Goal: Task Accomplishment & Management: Manage account settings

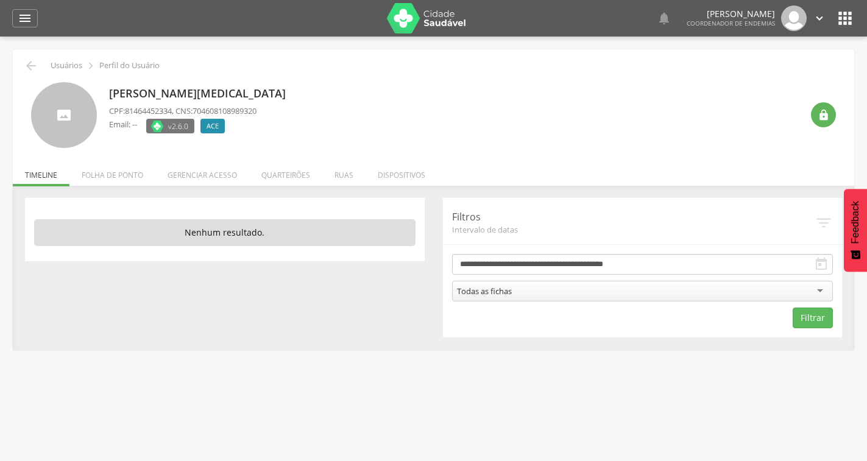
click at [140, 174] on li "Folha de ponto" at bounding box center [112, 172] width 86 height 29
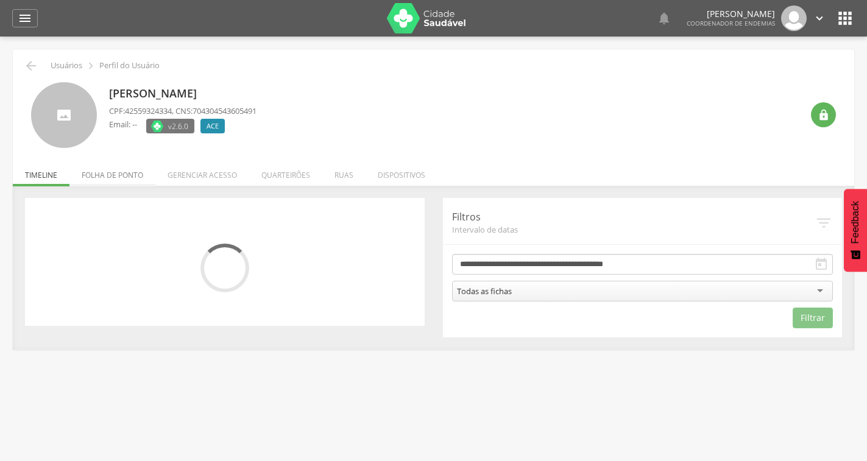
click at [129, 182] on li "Folha de ponto" at bounding box center [112, 172] width 86 height 29
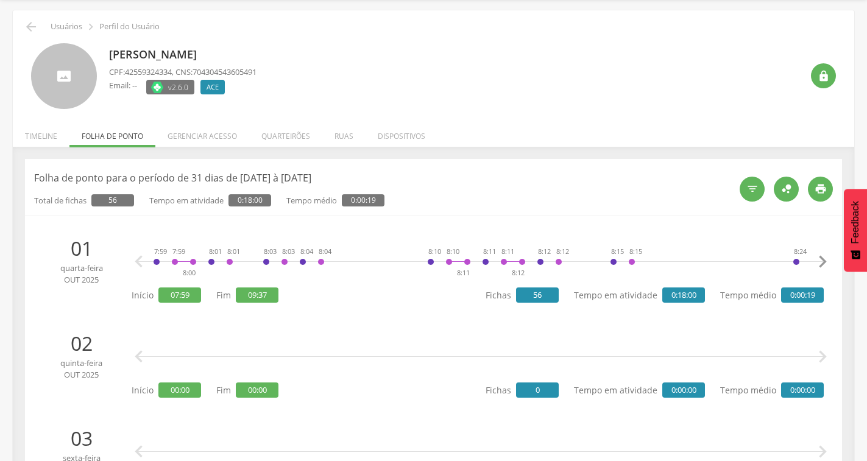
scroll to position [61, 0]
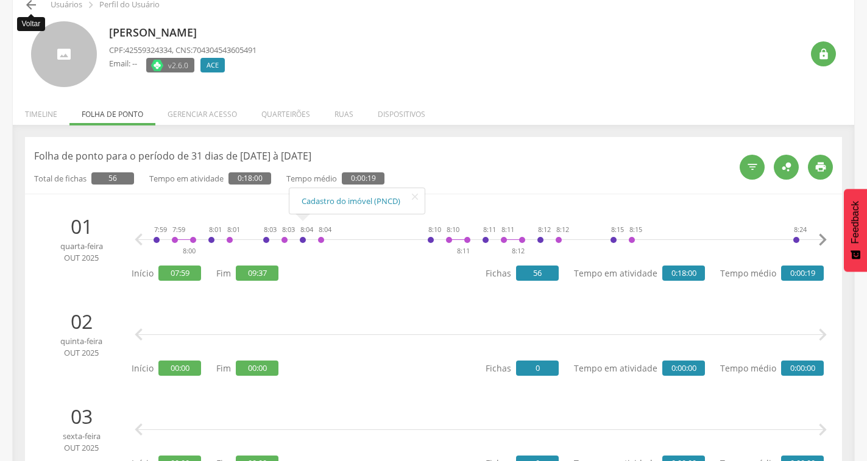
click at [27, 7] on icon "" at bounding box center [31, 5] width 15 height 15
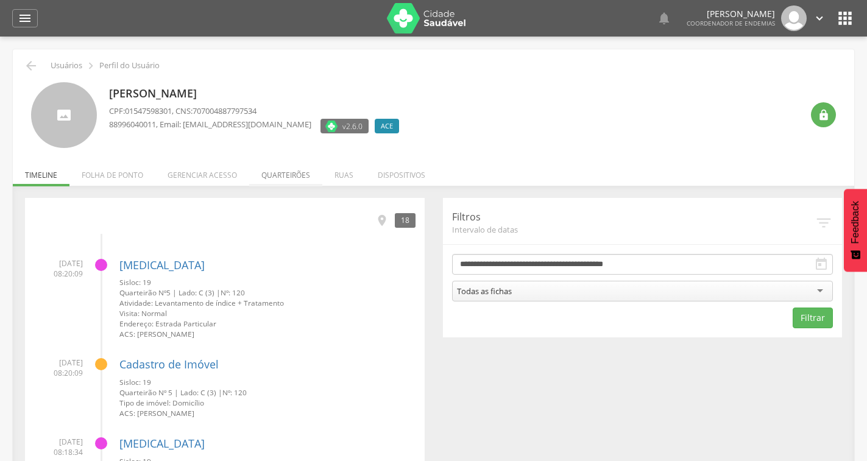
click at [294, 175] on li "Quarteirões" at bounding box center [285, 172] width 73 height 29
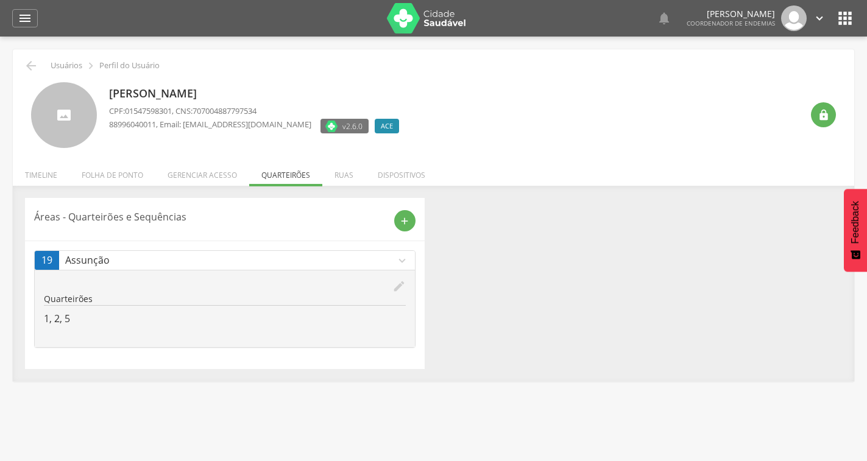
click at [401, 286] on icon "edit" at bounding box center [398, 286] width 13 height 13
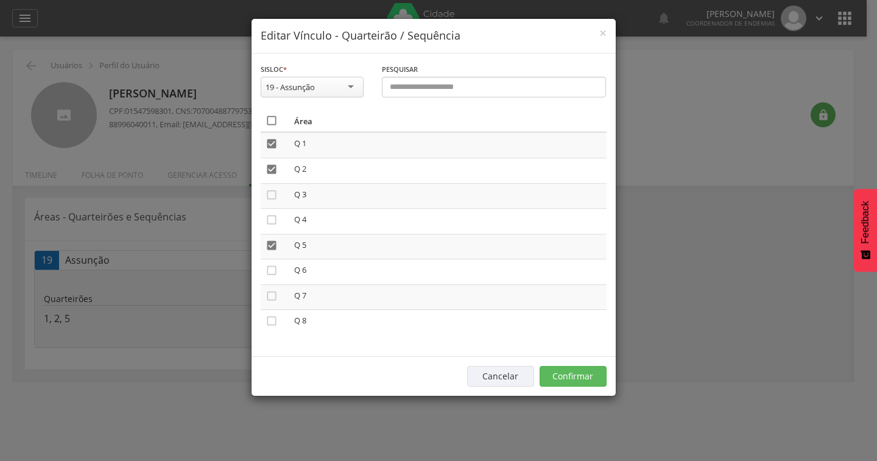
click at [271, 122] on icon "" at bounding box center [272, 121] width 12 height 12
click at [275, 121] on icon "" at bounding box center [272, 121] width 12 height 12
click at [570, 375] on button "Confirmar" at bounding box center [573, 376] width 67 height 21
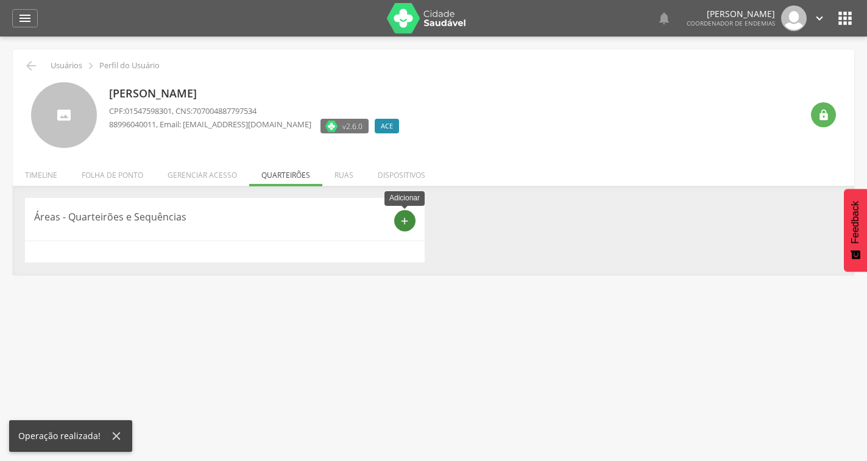
click at [408, 219] on icon "add" at bounding box center [404, 221] width 11 height 11
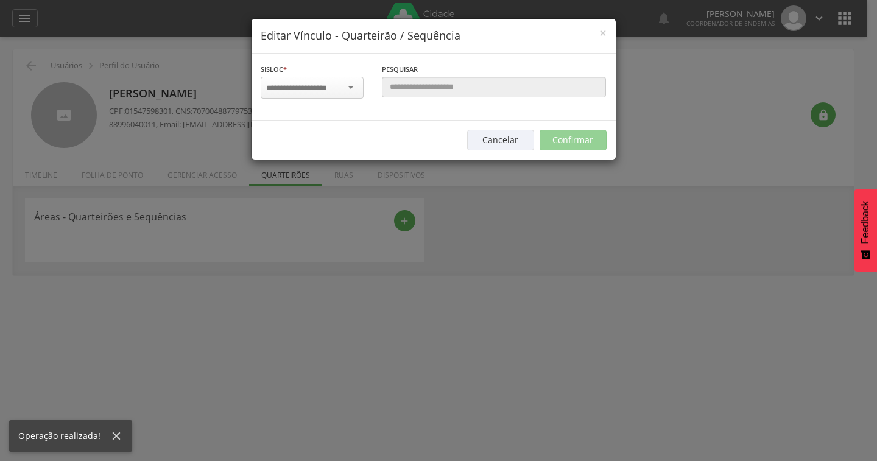
click at [317, 87] on input "select-one" at bounding box center [304, 88] width 77 height 11
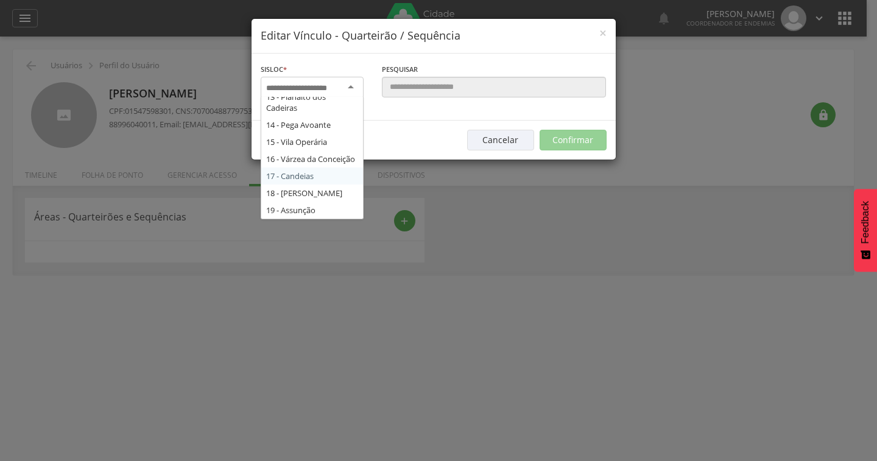
scroll to position [268, 0]
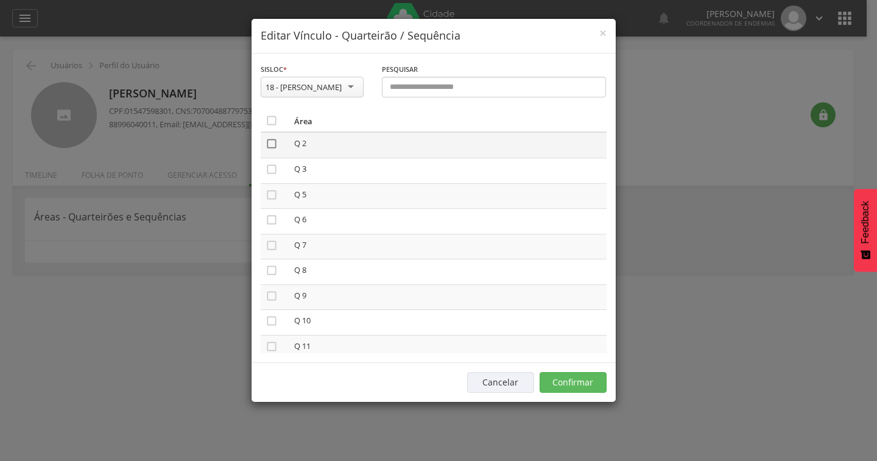
click at [271, 143] on icon "" at bounding box center [272, 144] width 12 height 12
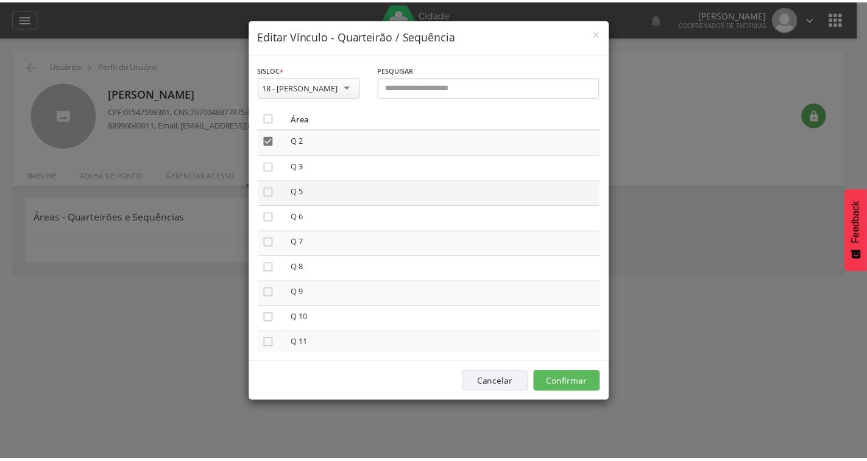
scroll to position [0, 0]
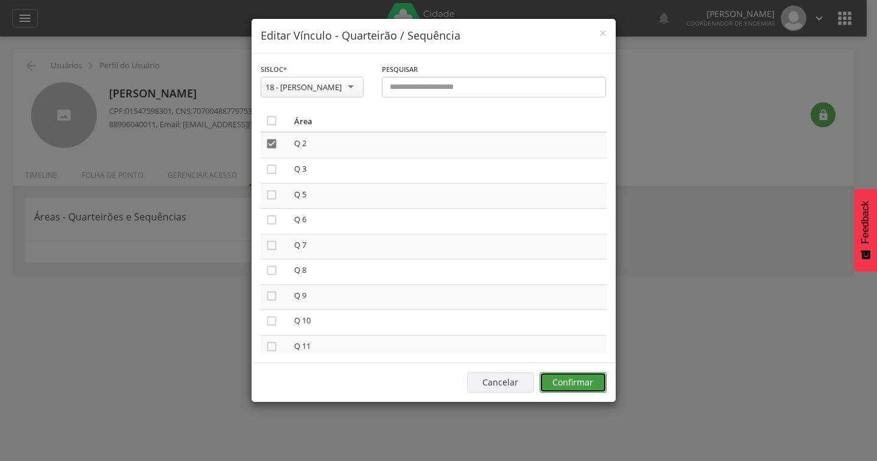
click at [575, 380] on button "Confirmar" at bounding box center [573, 382] width 67 height 21
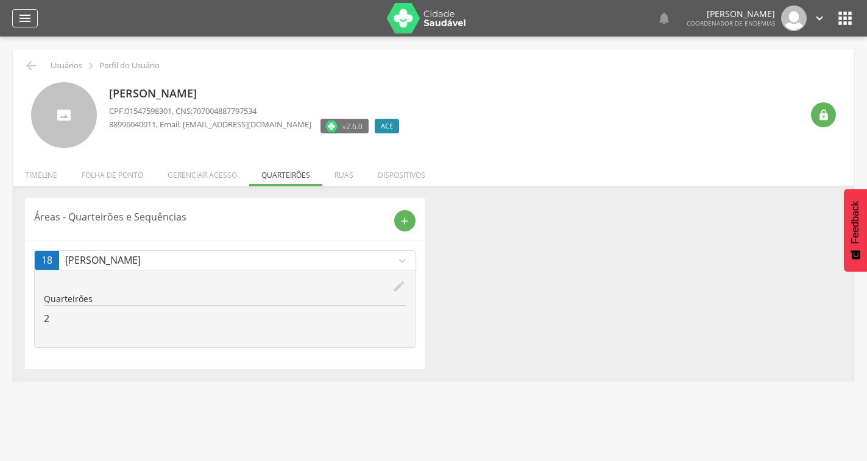
click at [27, 14] on icon "" at bounding box center [25, 18] width 15 height 15
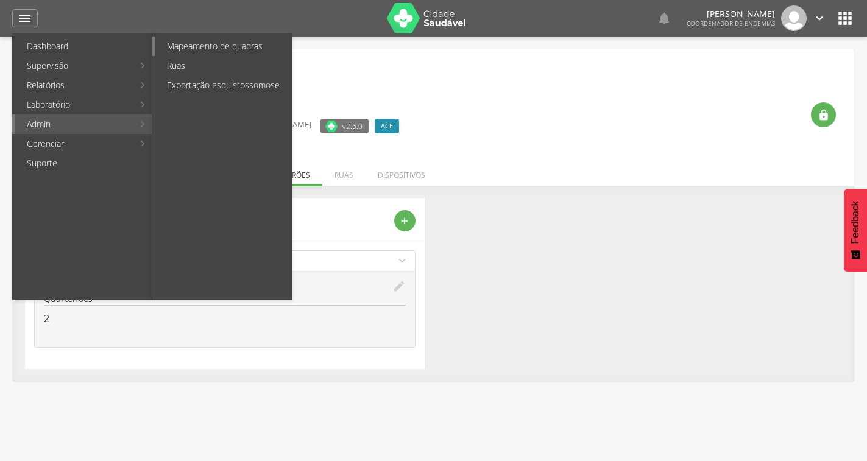
click at [191, 51] on link "Mapeamento de quadras" at bounding box center [223, 46] width 137 height 19
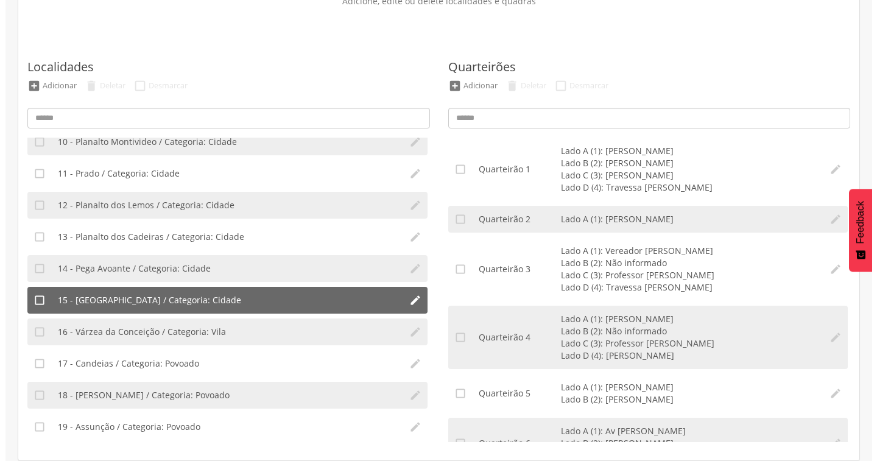
scroll to position [297, 0]
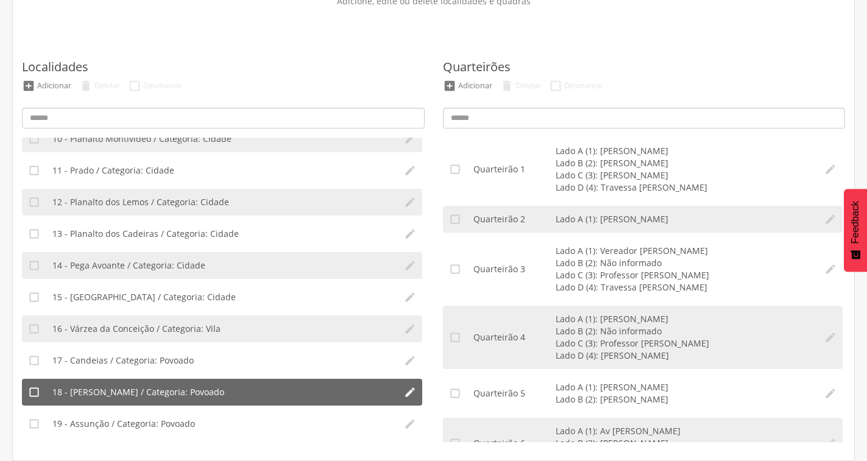
click at [192, 394] on span "18 - Ubaldinho / Categoria: Povoado" at bounding box center [138, 392] width 172 height 12
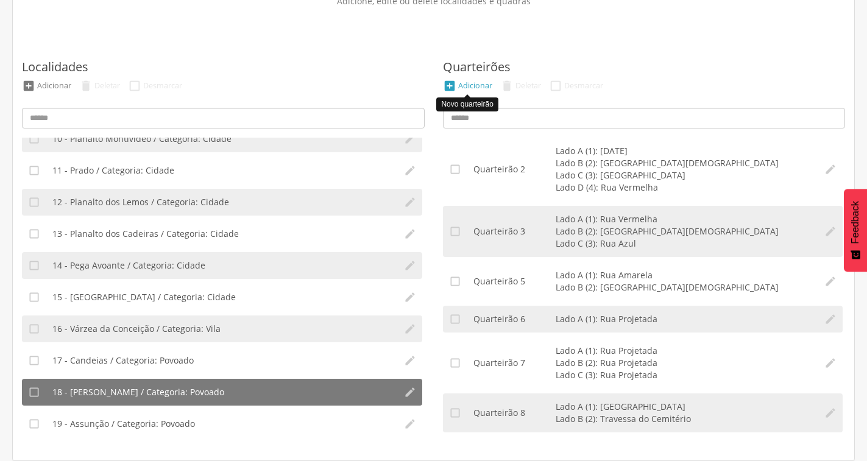
click at [455, 79] on div "" at bounding box center [449, 85] width 13 height 13
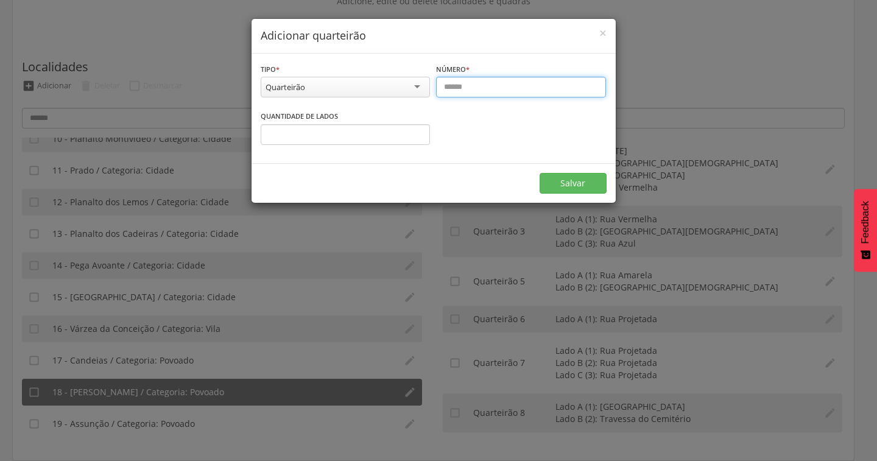
click at [476, 88] on input "text" at bounding box center [521, 87] width 170 height 21
type input "*"
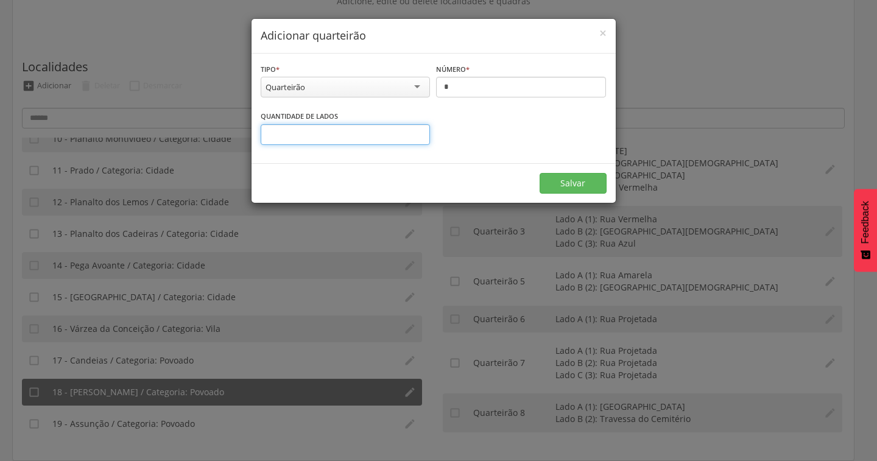
click at [390, 129] on input "number" at bounding box center [346, 134] width 170 height 21
type input "*"
click at [417, 132] on input "*" at bounding box center [346, 134] width 170 height 21
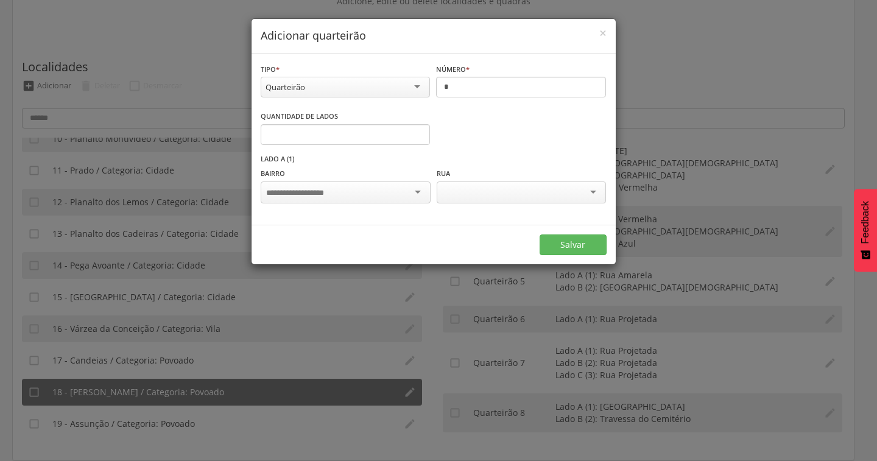
click at [422, 194] on div at bounding box center [345, 193] width 169 height 22
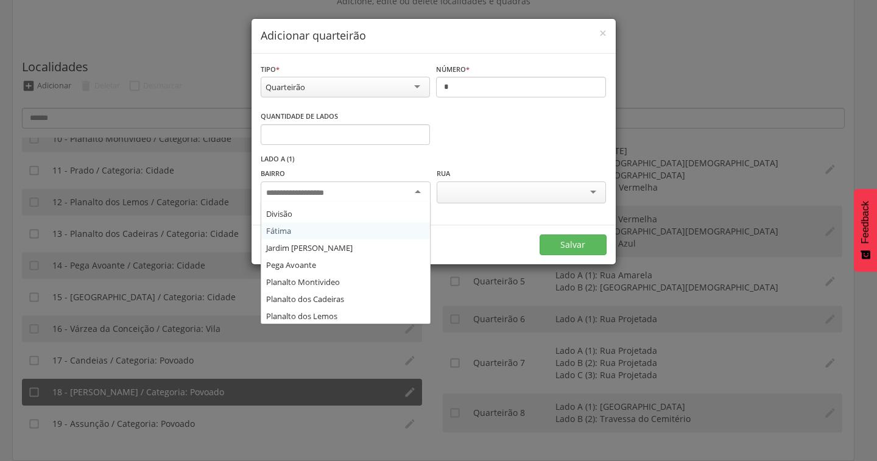
scroll to position [202, 0]
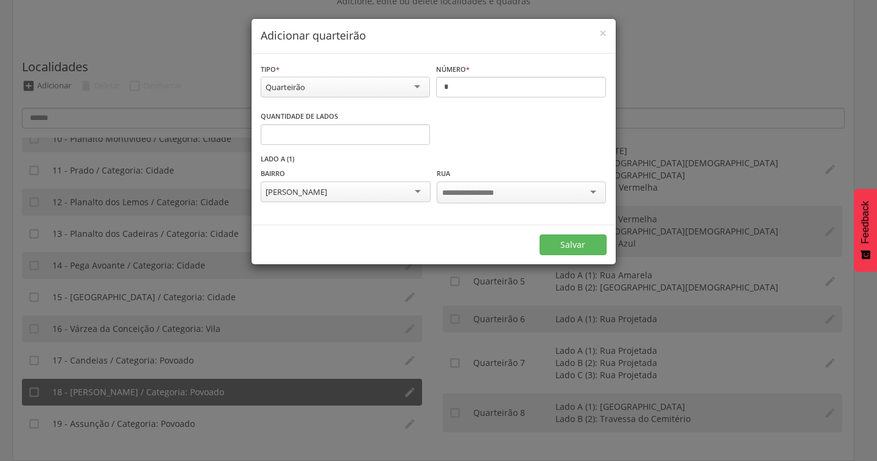
click at [472, 200] on div at bounding box center [521, 193] width 169 height 22
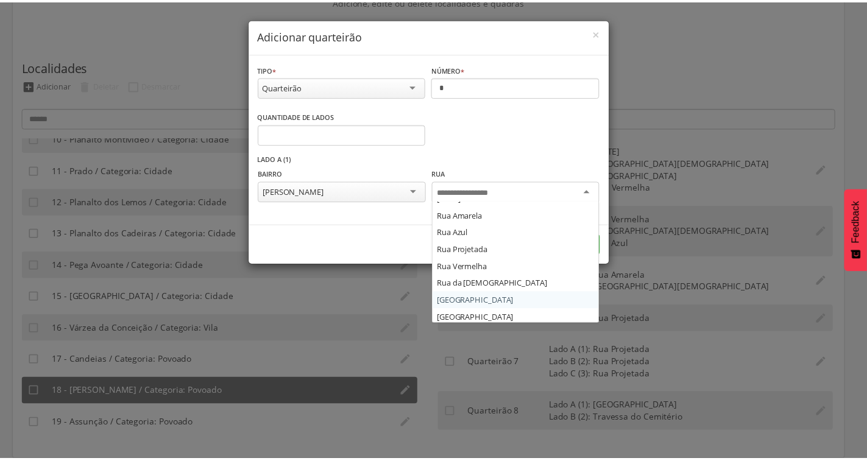
scroll to position [0, 0]
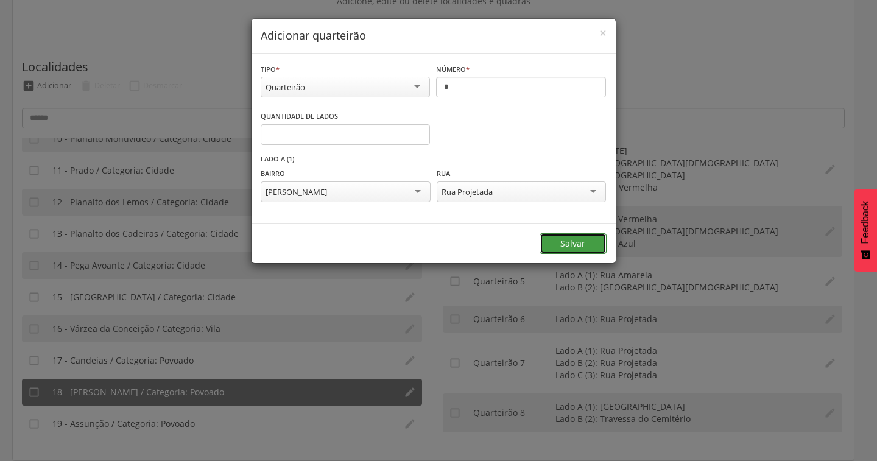
click at [578, 243] on button "Salvar" at bounding box center [573, 243] width 67 height 21
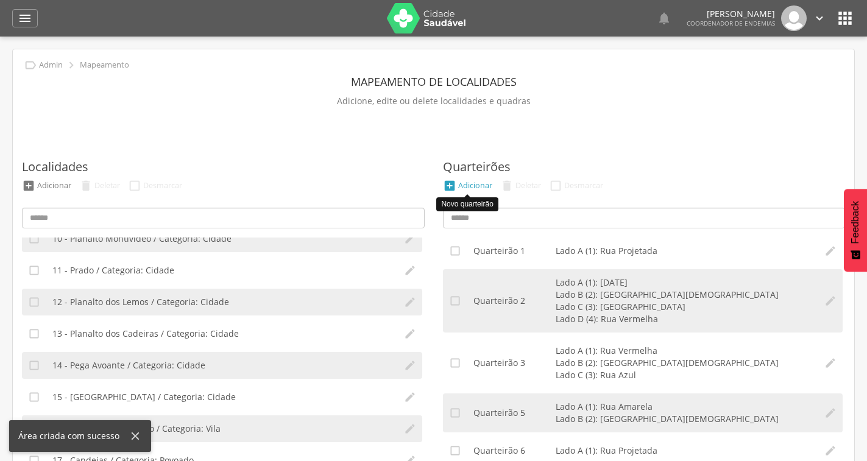
click at [456, 183] on div "" at bounding box center [449, 185] width 13 height 13
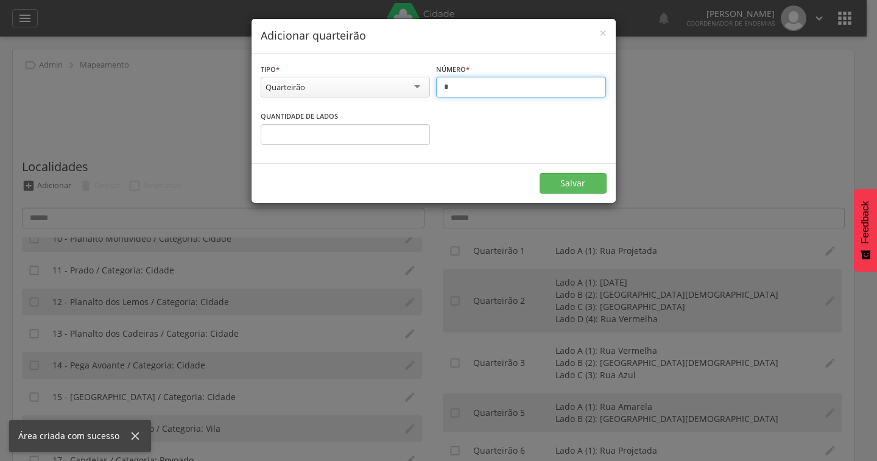
click at [469, 85] on input "*" at bounding box center [521, 87] width 170 height 21
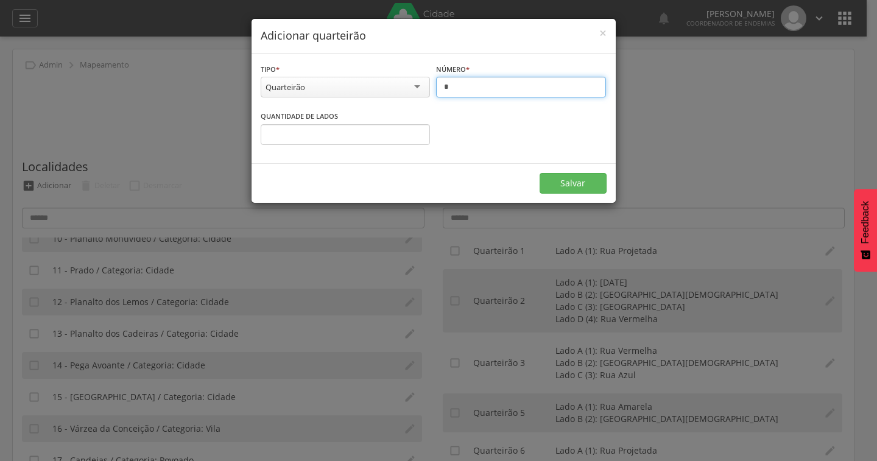
type input "*"
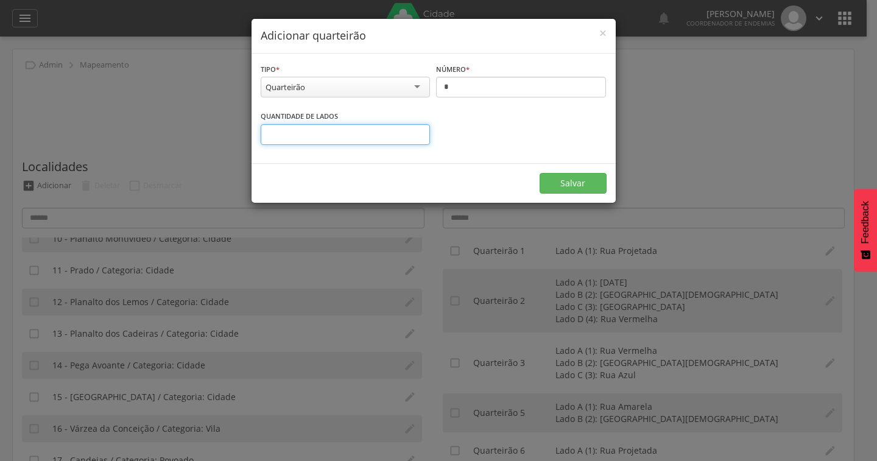
click at [378, 140] on input "*" at bounding box center [346, 134] width 170 height 21
click at [414, 132] on input "*" at bounding box center [346, 134] width 170 height 21
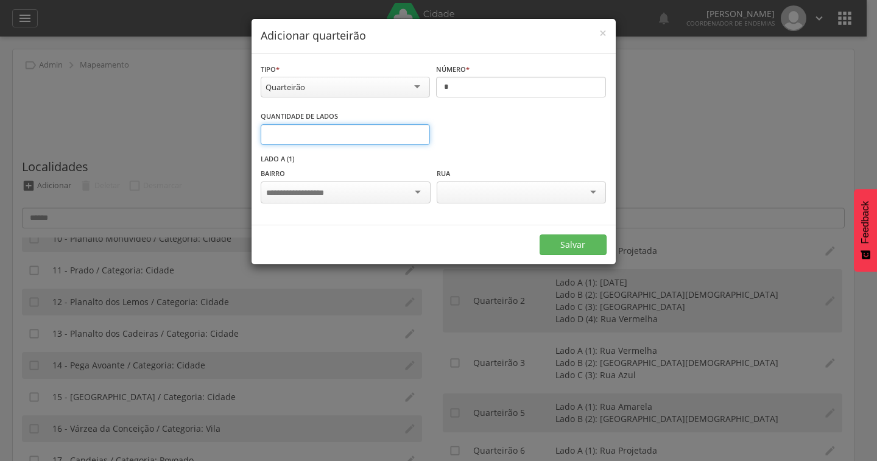
click at [414, 132] on input "*" at bounding box center [346, 134] width 170 height 21
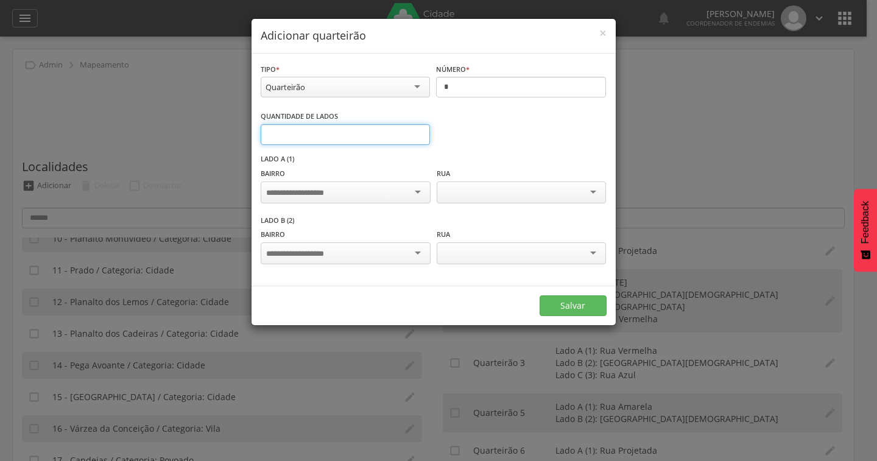
click at [414, 132] on input "*" at bounding box center [346, 134] width 170 height 21
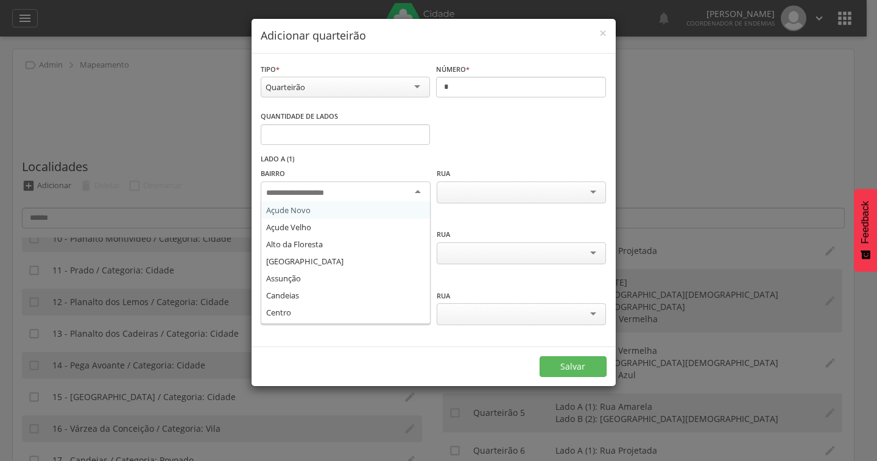
click at [411, 191] on div at bounding box center [345, 193] width 169 height 22
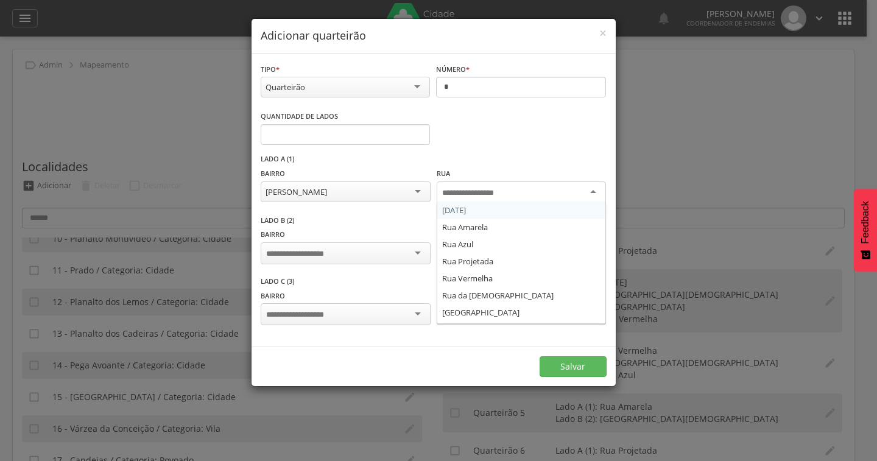
click at [472, 197] on input "select-one" at bounding box center [477, 193] width 71 height 11
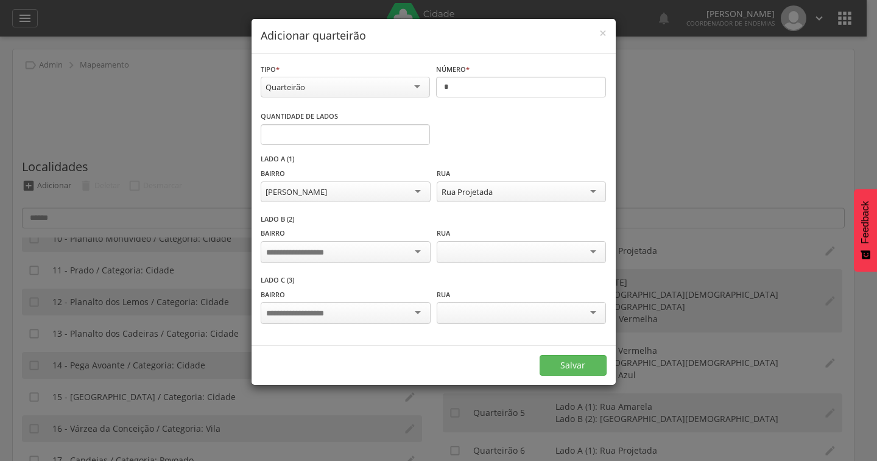
click at [396, 257] on div at bounding box center [345, 252] width 169 height 22
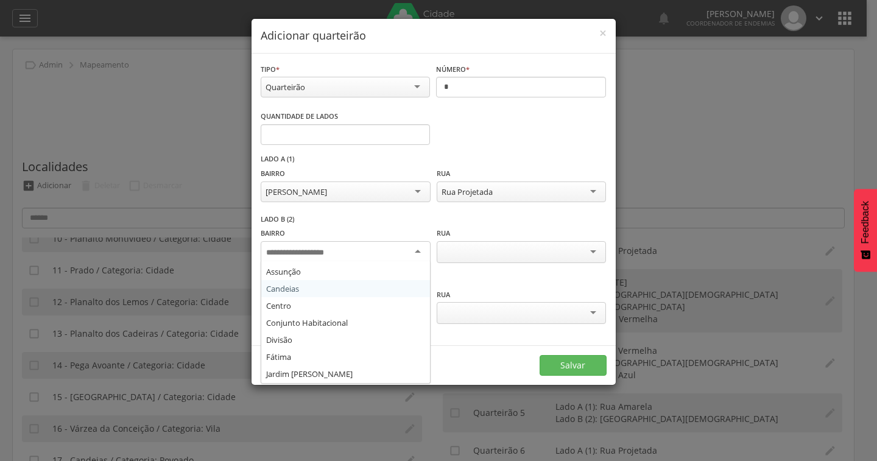
scroll to position [202, 0]
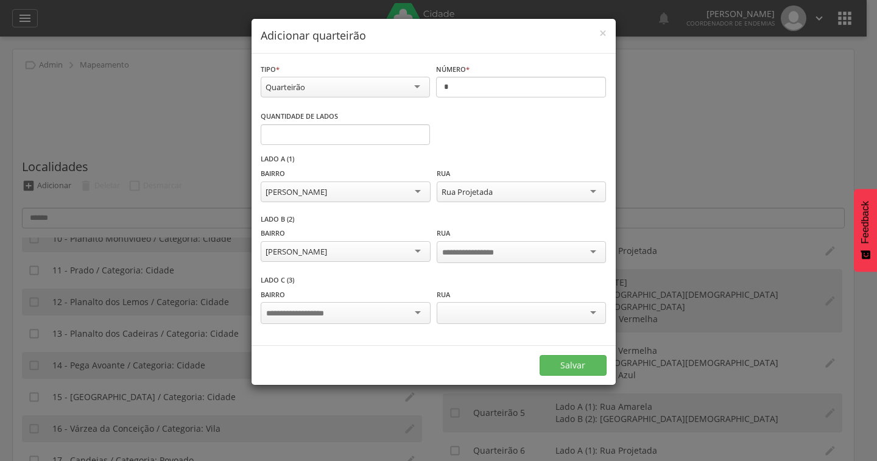
click at [521, 252] on div at bounding box center [521, 252] width 169 height 22
click at [388, 311] on div at bounding box center [345, 312] width 169 height 22
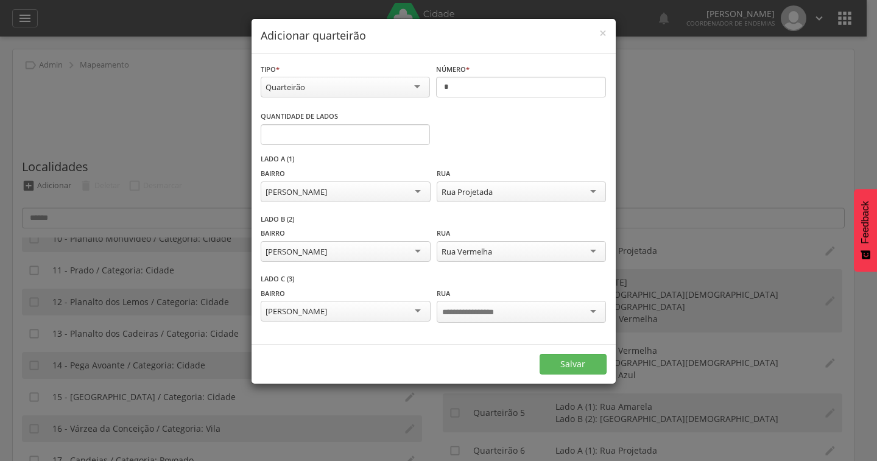
click at [519, 311] on div at bounding box center [521, 312] width 169 height 22
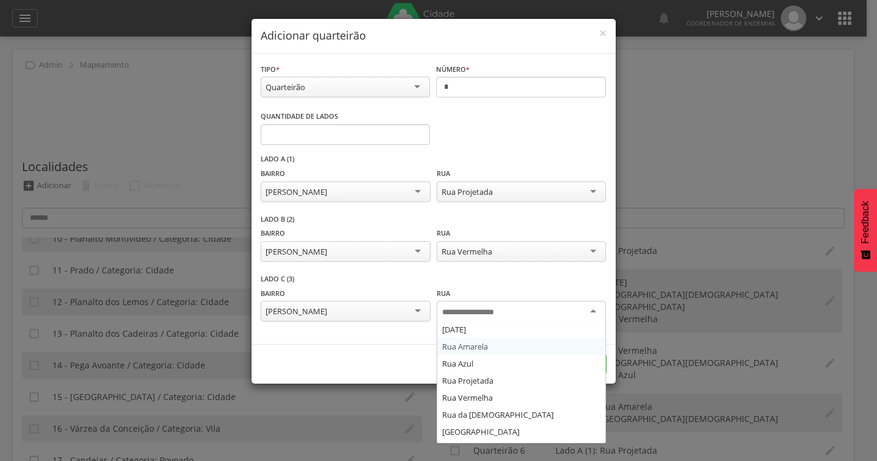
scroll to position [32, 0]
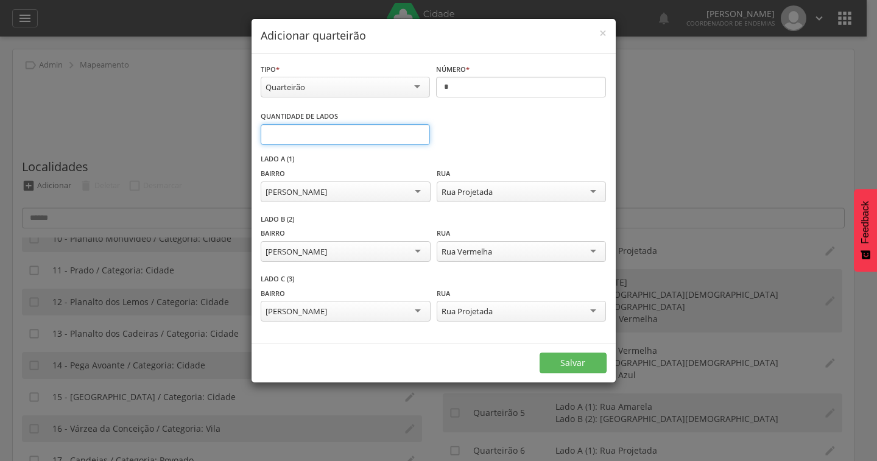
type input "*"
click at [419, 132] on input "*" at bounding box center [346, 134] width 170 height 21
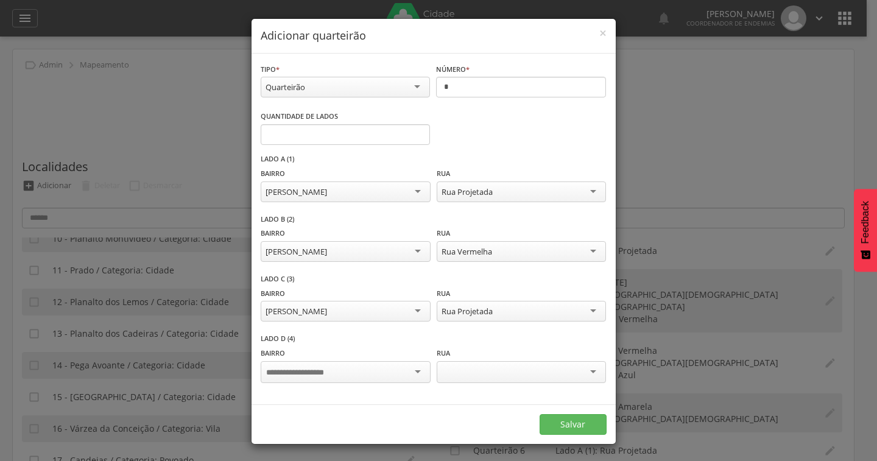
click at [395, 374] on div at bounding box center [345, 372] width 169 height 22
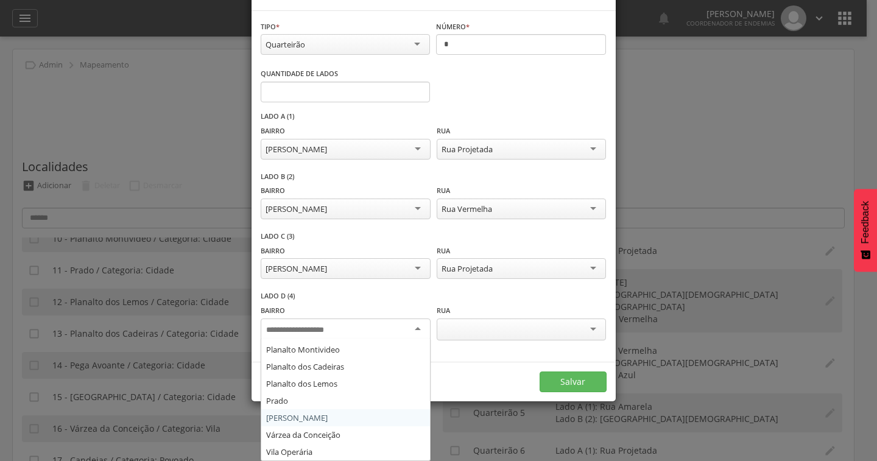
scroll to position [1, 0]
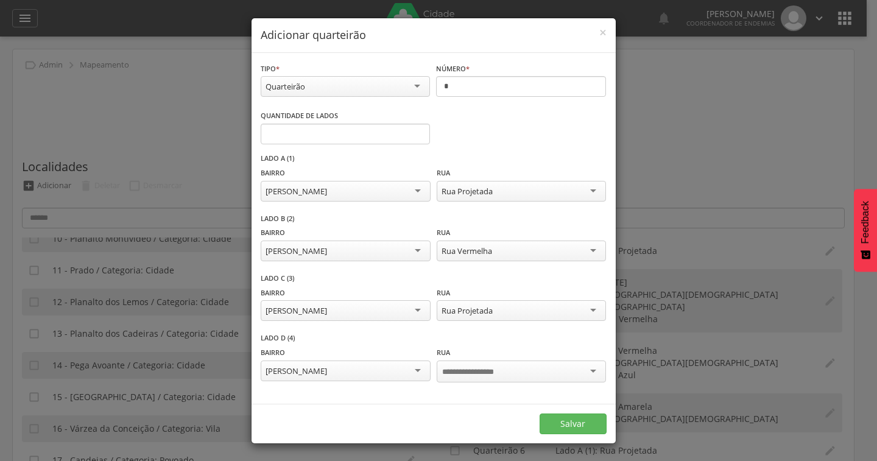
click at [522, 369] on div at bounding box center [521, 372] width 169 height 22
click at [574, 422] on button "Salvar" at bounding box center [573, 423] width 67 height 21
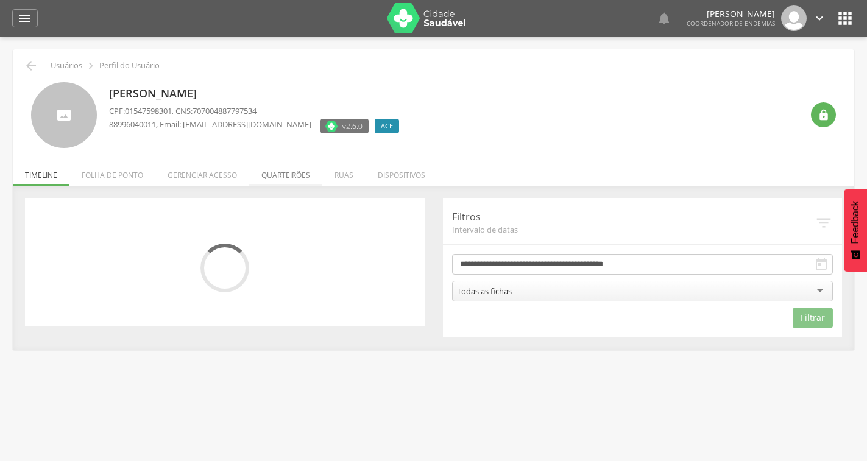
click at [294, 168] on li "Quarteirões" at bounding box center [285, 172] width 73 height 29
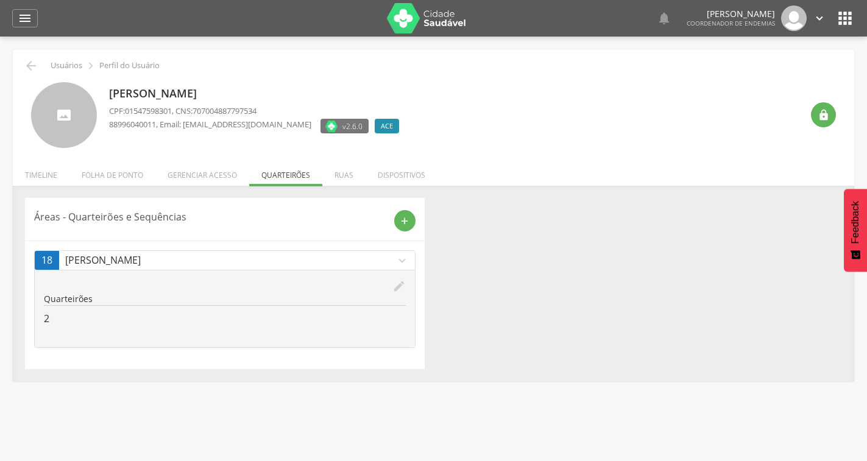
click at [397, 288] on icon "edit" at bounding box center [398, 286] width 13 height 13
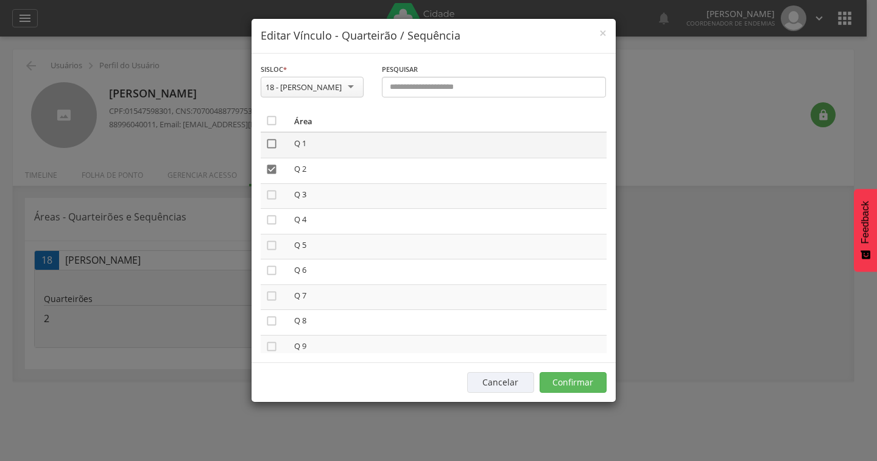
click at [274, 143] on icon "" at bounding box center [272, 144] width 12 height 12
click at [559, 377] on button "Confirmar" at bounding box center [573, 382] width 67 height 21
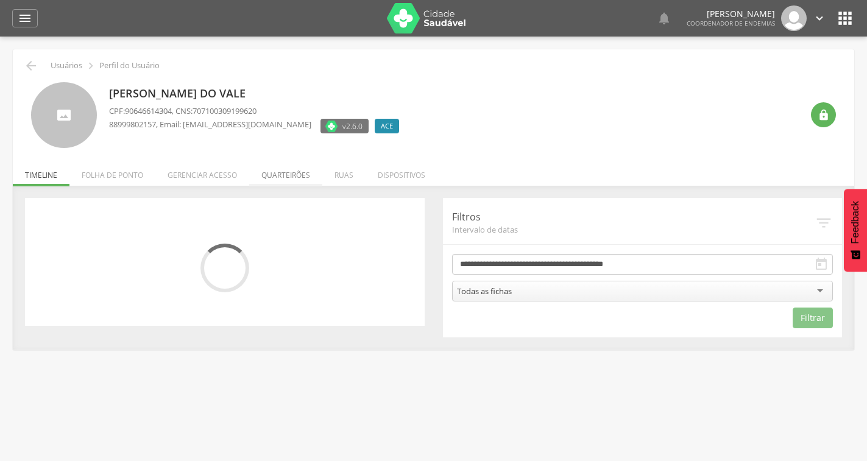
click at [295, 176] on li "Quarteirões" at bounding box center [285, 172] width 73 height 29
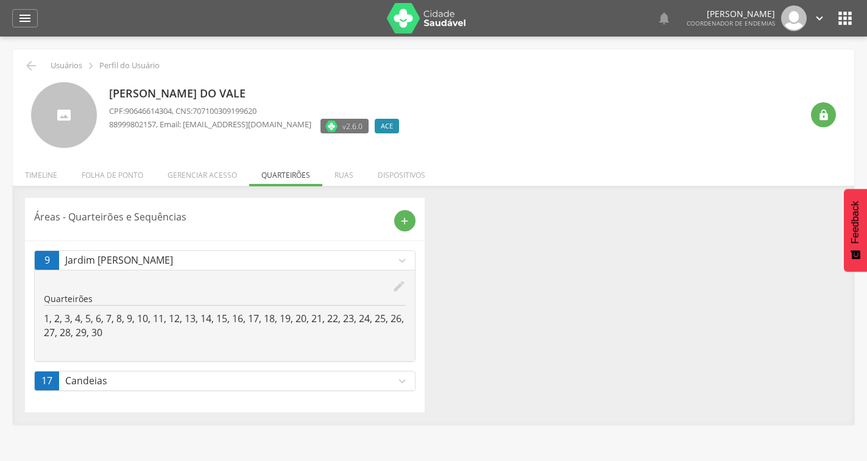
click at [400, 282] on icon "edit" at bounding box center [398, 286] width 13 height 13
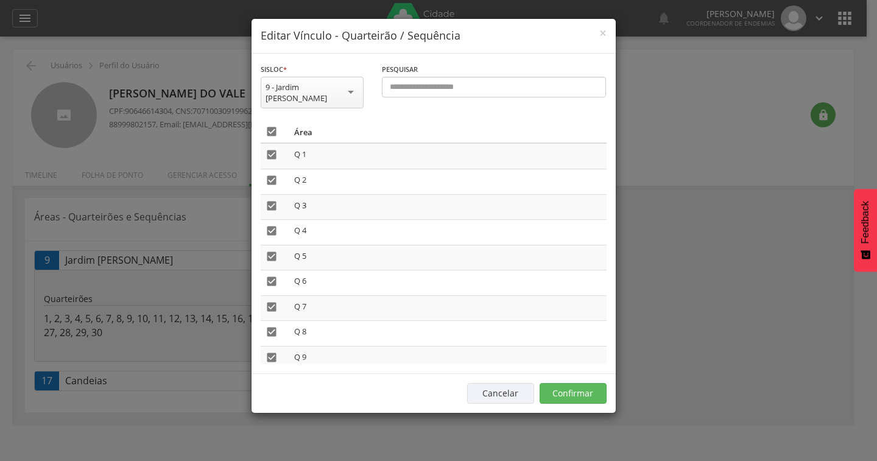
click at [271, 126] on icon "" at bounding box center [272, 132] width 12 height 12
click at [565, 388] on button "Confirmar" at bounding box center [573, 393] width 67 height 21
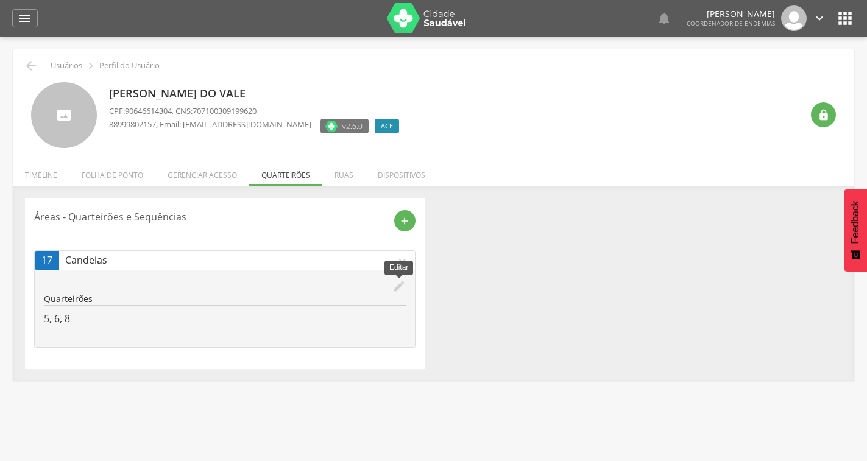
click at [397, 289] on icon "edit" at bounding box center [398, 286] width 13 height 13
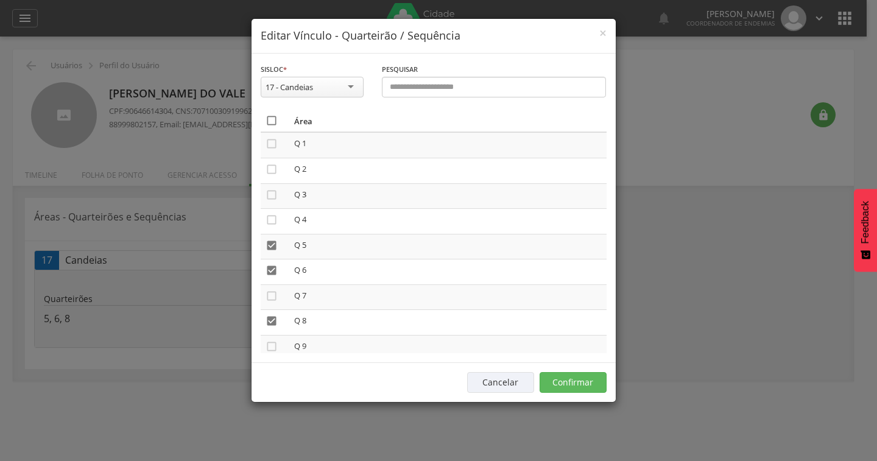
click at [272, 117] on icon "" at bounding box center [272, 121] width 12 height 12
click at [272, 118] on icon "" at bounding box center [272, 121] width 12 height 12
click at [581, 369] on div "Cancelar Confirmar" at bounding box center [434, 383] width 364 height 40
click at [576, 380] on button "Confirmar" at bounding box center [573, 382] width 67 height 21
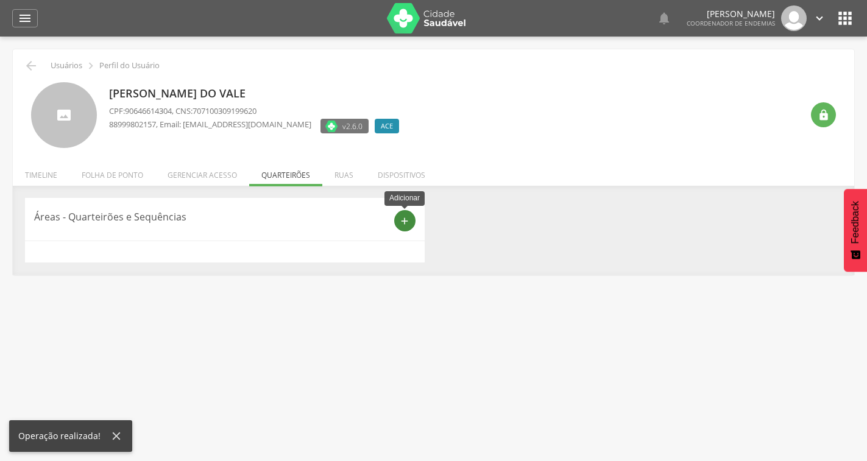
click at [406, 218] on icon "add" at bounding box center [404, 221] width 11 height 11
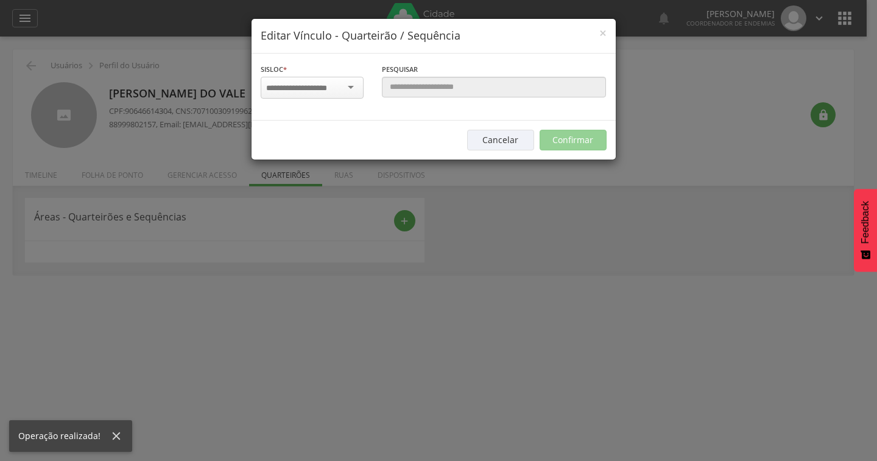
click at [346, 85] on div at bounding box center [312, 88] width 103 height 22
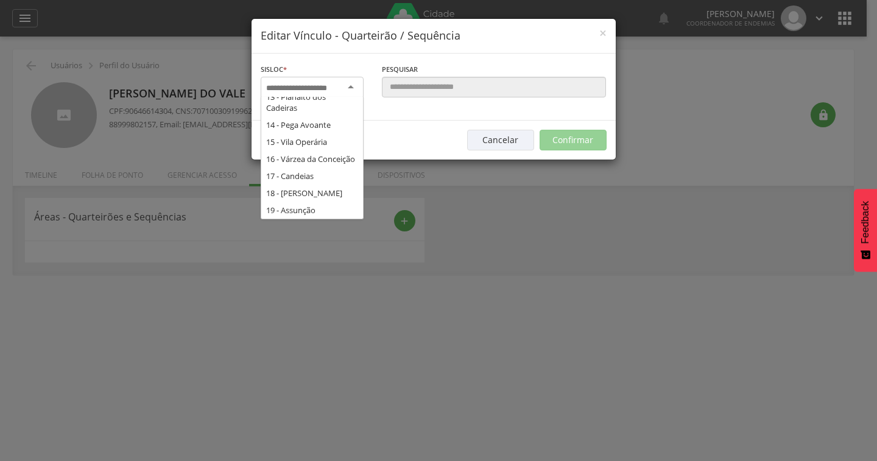
scroll to position [268, 0]
click at [319, 297] on div "× Editar Vínculo - Quarteirão / Sequência Sisloc * 1 - Centro 2 - Alto do Padei…" at bounding box center [438, 230] width 877 height 461
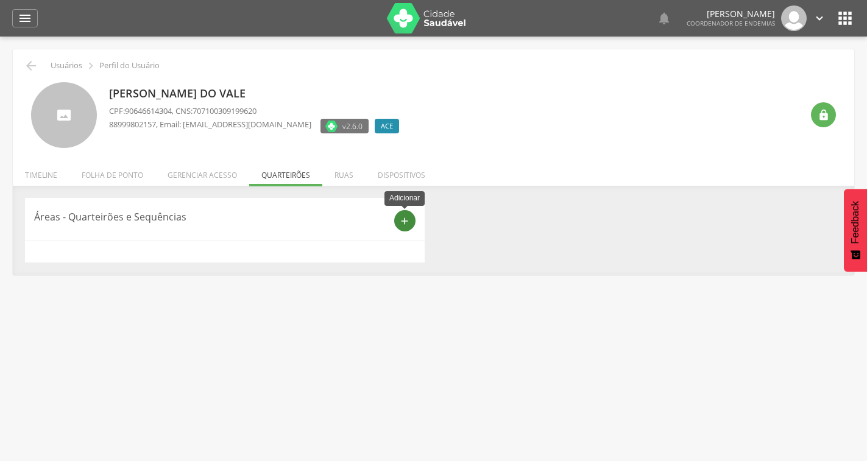
click at [405, 218] on icon "add" at bounding box center [404, 221] width 11 height 11
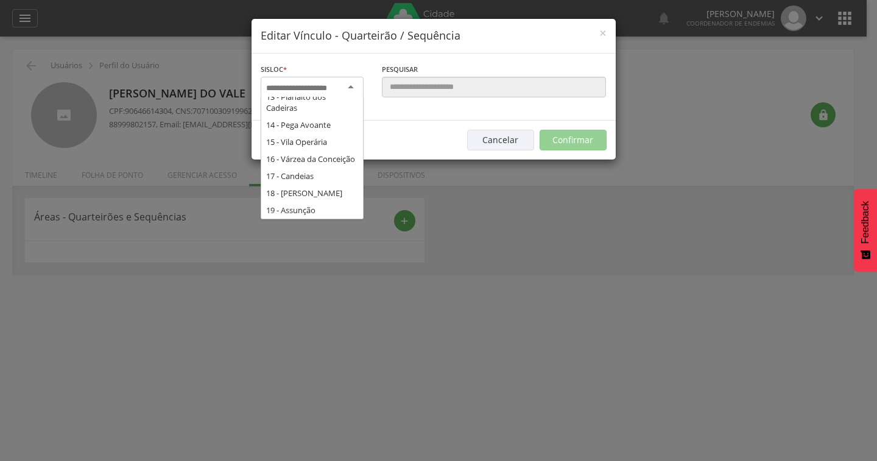
click at [352, 87] on div at bounding box center [312, 88] width 103 height 22
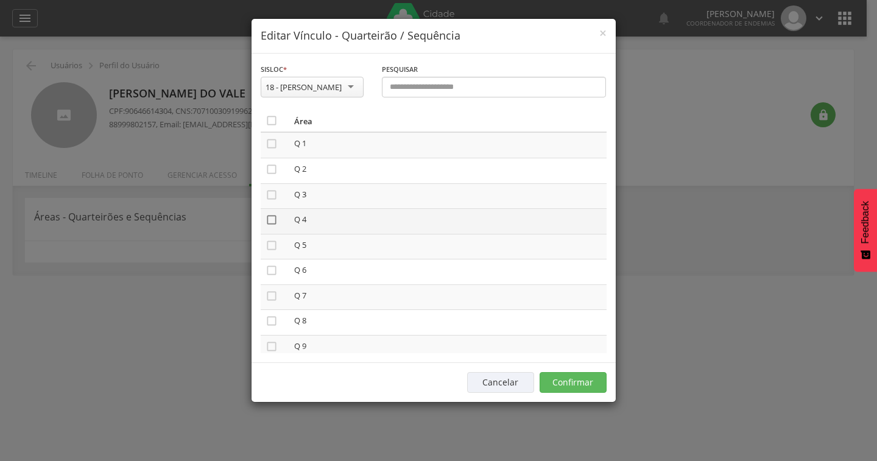
click at [272, 223] on icon "" at bounding box center [272, 220] width 12 height 12
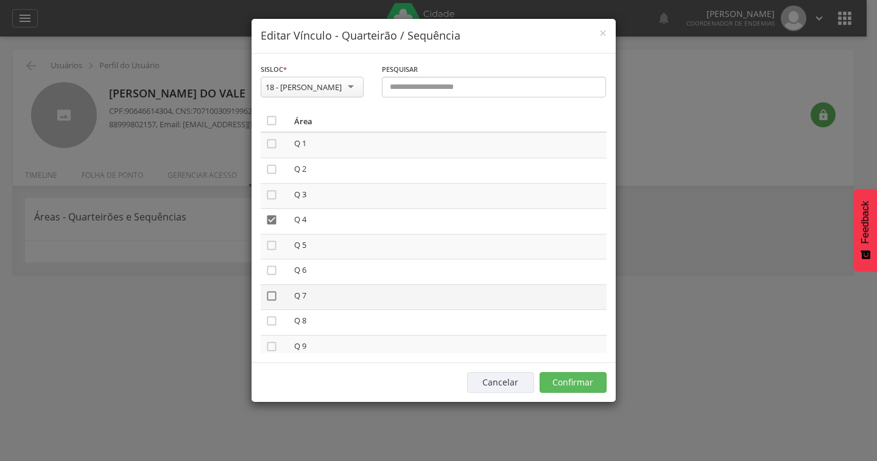
click at [276, 298] on icon "" at bounding box center [272, 296] width 12 height 12
click at [567, 381] on button "Confirmar" at bounding box center [573, 382] width 67 height 21
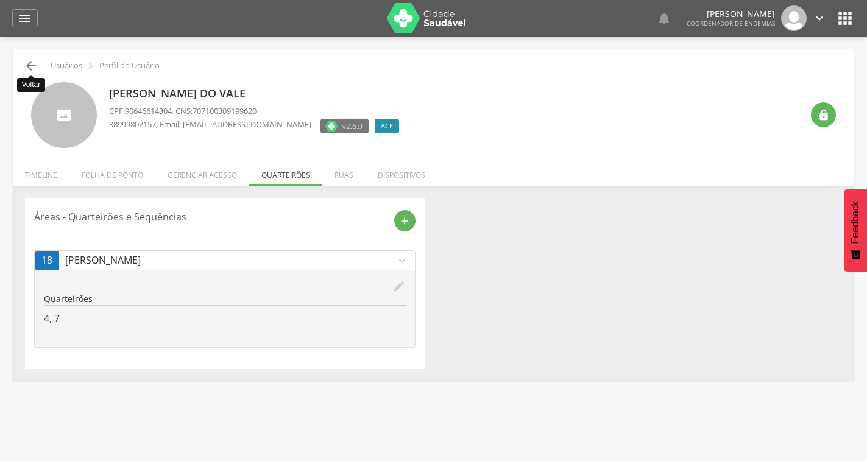
click at [30, 66] on icon "" at bounding box center [31, 65] width 15 height 15
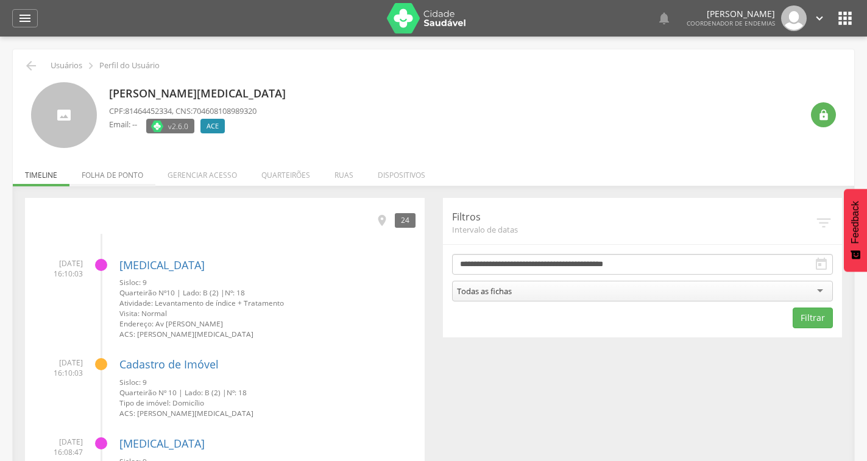
click at [110, 177] on li "Folha de ponto" at bounding box center [112, 172] width 86 height 29
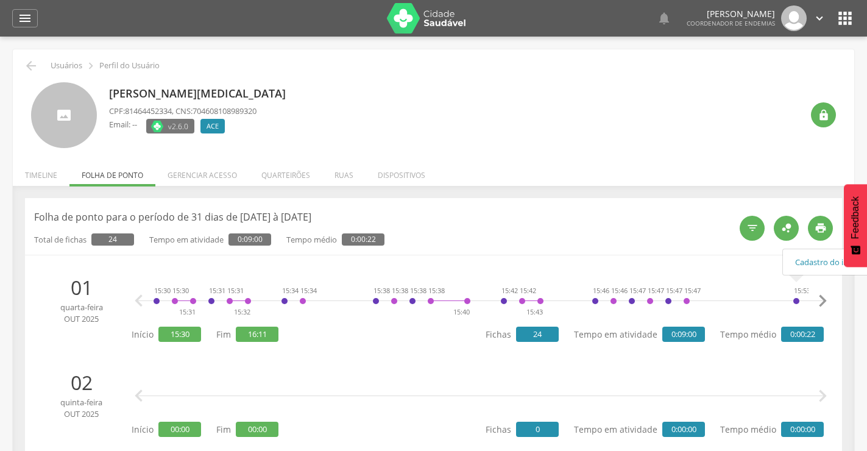
click at [825, 300] on icon "" at bounding box center [822, 301] width 24 height 24
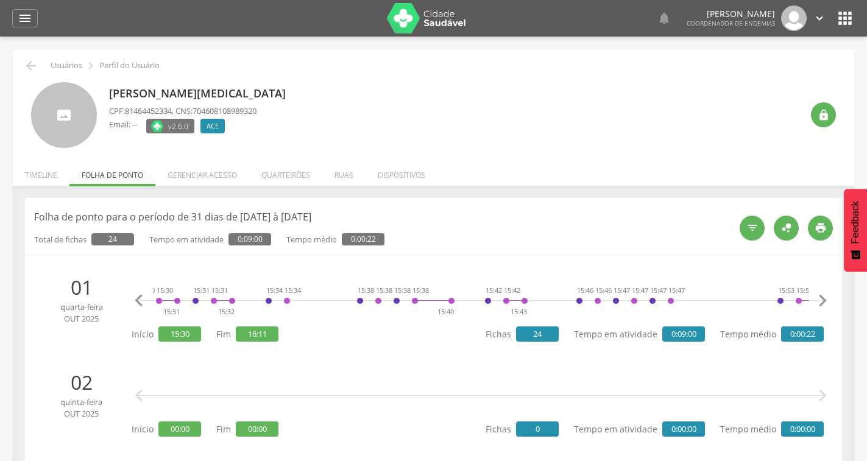
click at [825, 300] on icon "" at bounding box center [822, 301] width 24 height 24
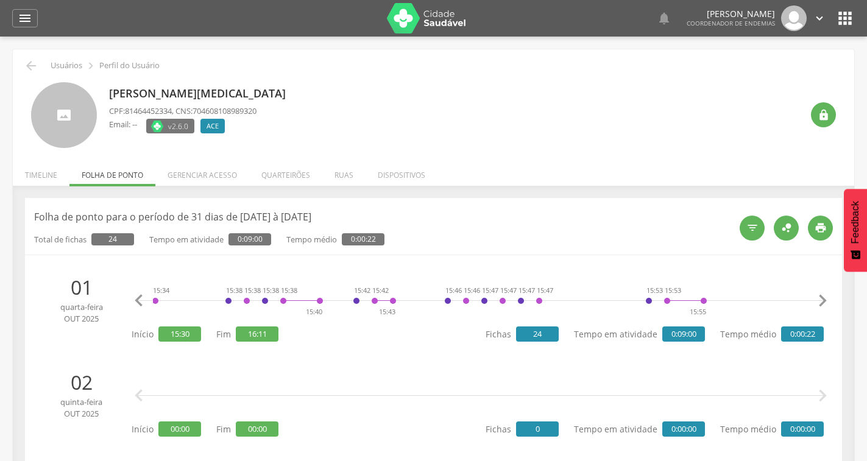
click at [825, 300] on icon "" at bounding box center [822, 301] width 24 height 24
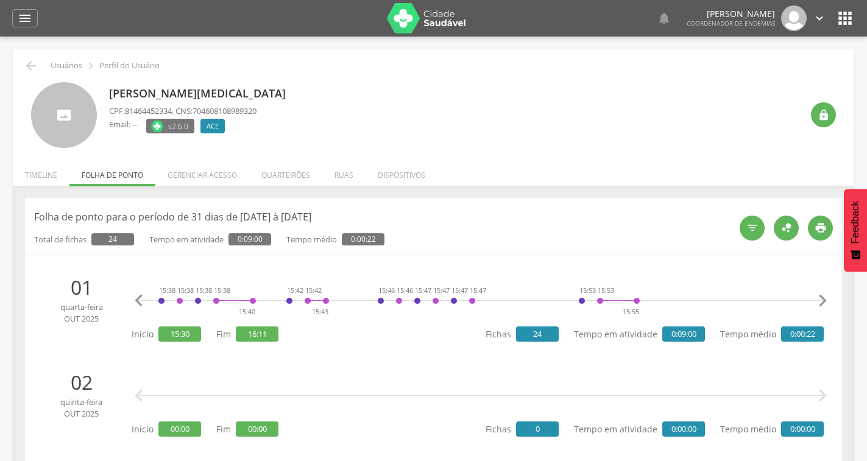
click at [825, 300] on icon "" at bounding box center [822, 301] width 24 height 24
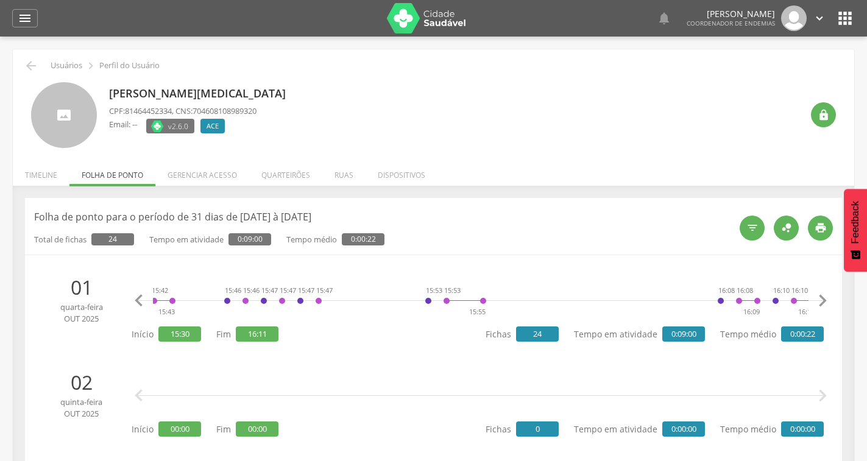
scroll to position [0, 375]
click at [825, 300] on icon "" at bounding box center [822, 301] width 24 height 24
click at [826, 300] on icon "" at bounding box center [822, 301] width 24 height 24
click at [138, 299] on icon "" at bounding box center [139, 301] width 24 height 24
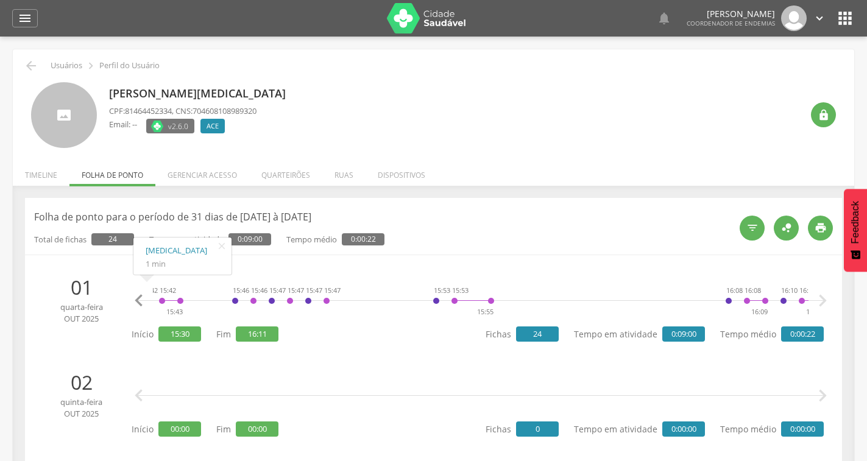
click at [138, 299] on icon "" at bounding box center [139, 301] width 24 height 24
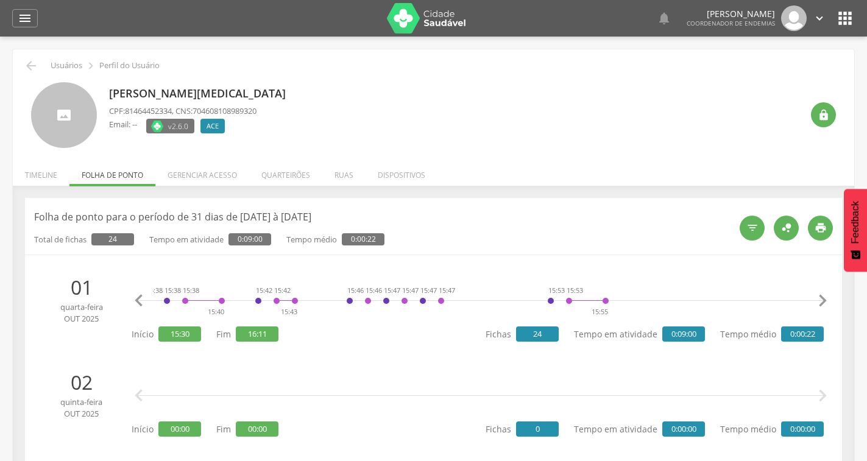
click at [138, 299] on icon "" at bounding box center [139, 301] width 24 height 24
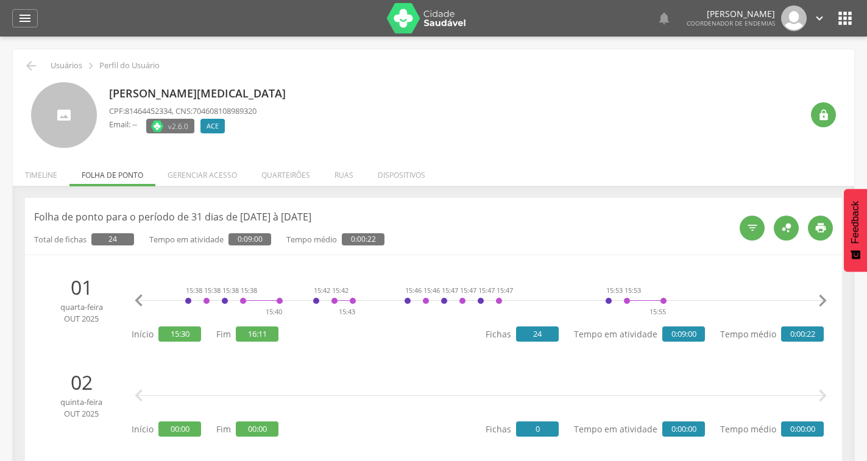
click at [138, 299] on icon "" at bounding box center [139, 301] width 24 height 24
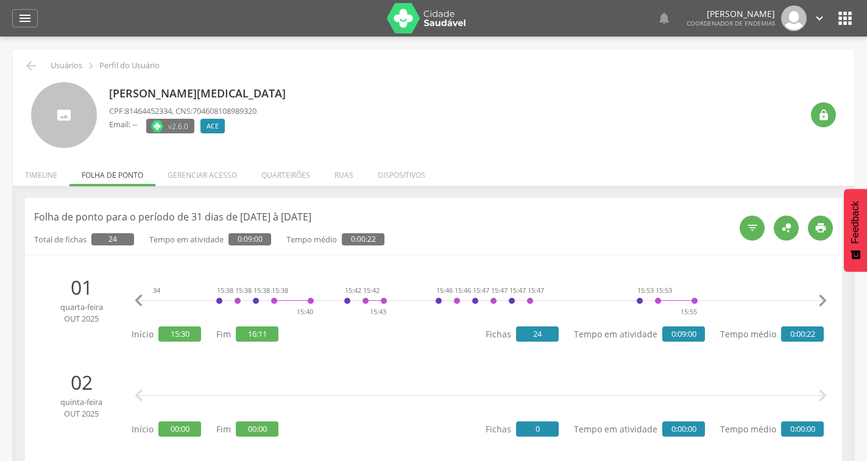
click at [138, 299] on icon "" at bounding box center [139, 301] width 24 height 24
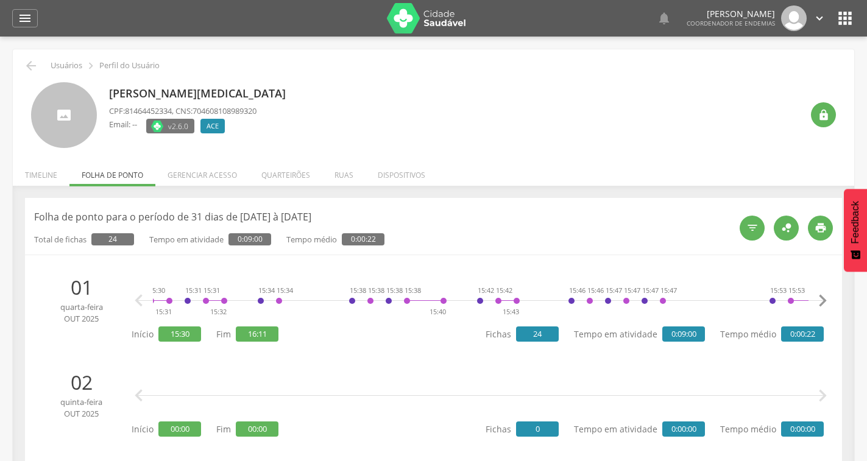
scroll to position [0, 0]
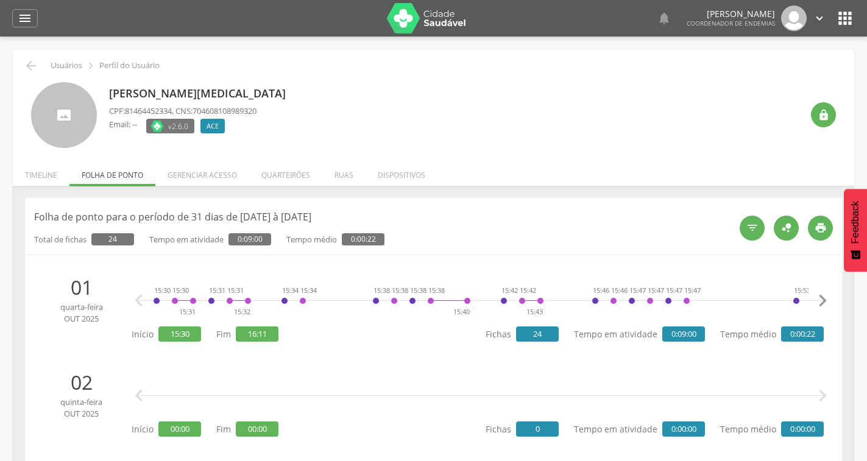
click at [138, 299] on icon "" at bounding box center [139, 301] width 24 height 24
